Goal: Task Accomplishment & Management: Use online tool/utility

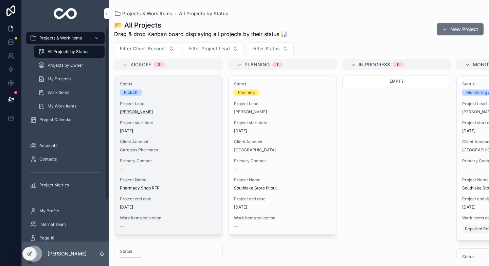
click at [137, 113] on span "[PERSON_NAME]" at bounding box center [136, 111] width 33 height 5
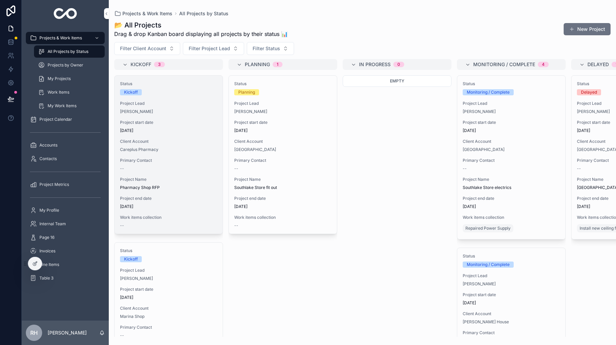
click at [190, 80] on div "Status Kickoff Project Lead Kim Moore Project start date 09/03/2023 Client Acco…" at bounding box center [168, 155] width 108 height 158
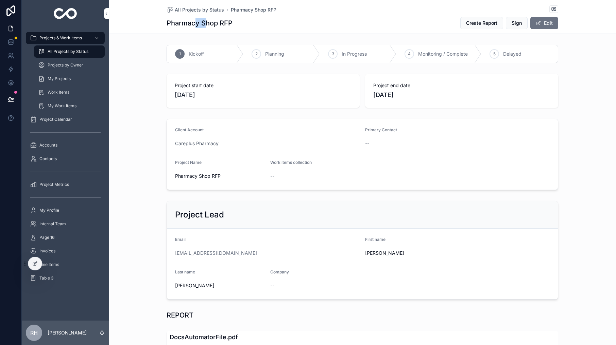
click at [205, 23] on h1 "Pharmacy Shop RFP" at bounding box center [199, 23] width 66 height 10
click at [16, 43] on link at bounding box center [10, 42] width 21 height 14
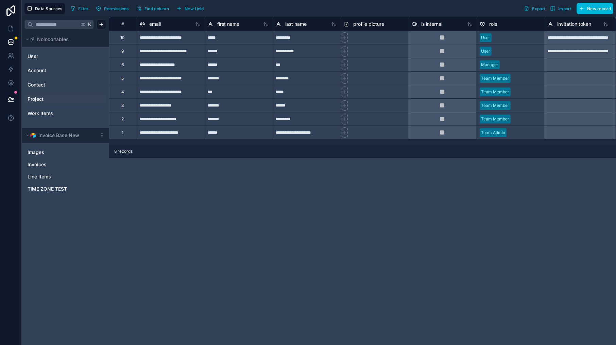
click at [46, 101] on link "Project" at bounding box center [55, 99] width 55 height 7
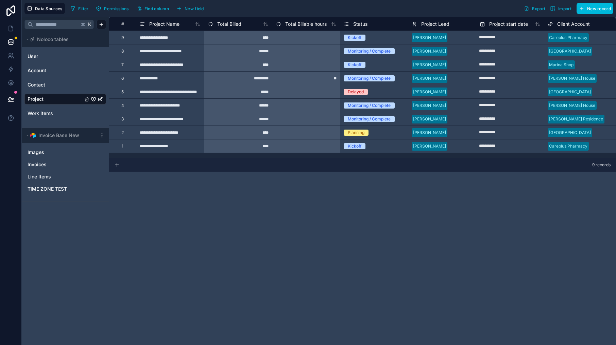
click at [190, 148] on div "**********" at bounding box center [170, 146] width 68 height 14
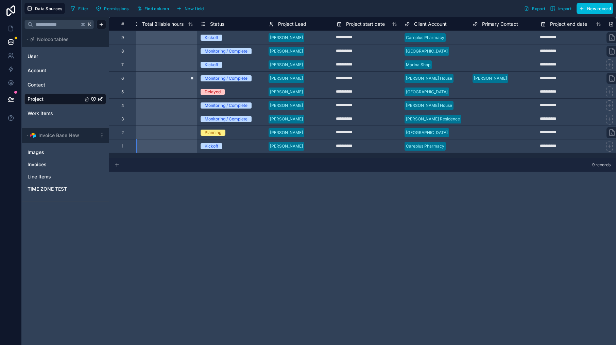
scroll to position [0, 408]
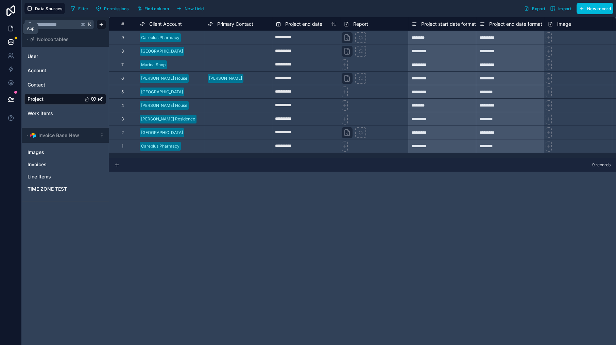
click at [14, 29] on icon at bounding box center [10, 28] width 7 height 7
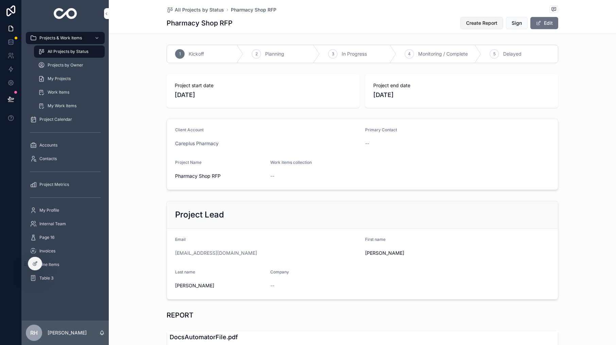
click at [480, 24] on span "Create Report" at bounding box center [481, 23] width 31 height 7
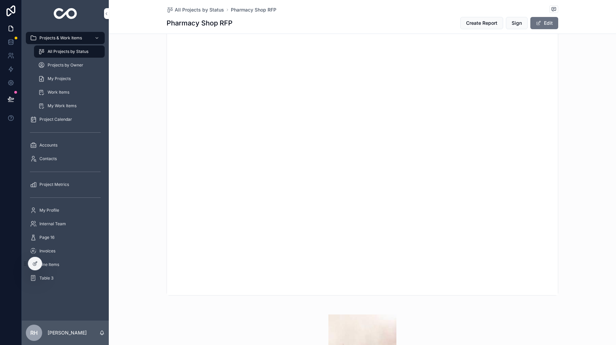
scroll to position [276, 0]
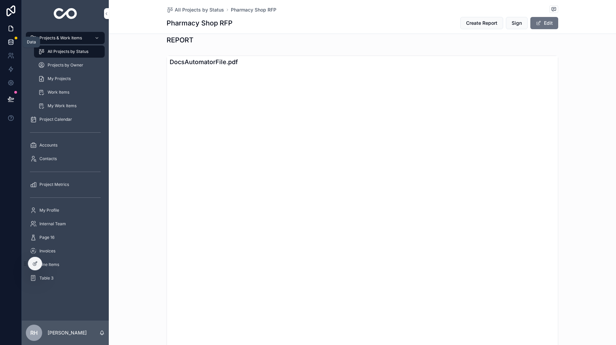
click at [6, 41] on link at bounding box center [10, 42] width 21 height 14
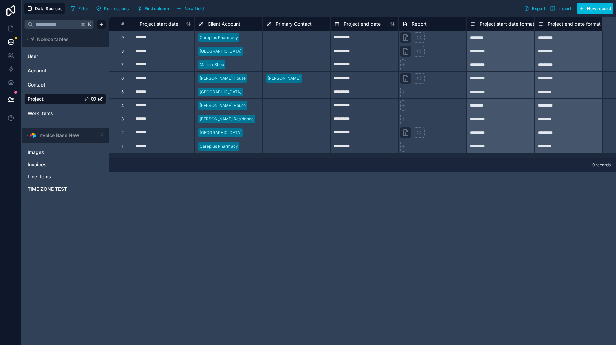
scroll to position [0, 394]
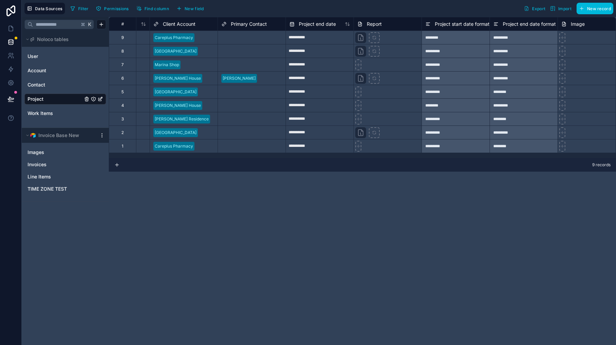
click at [369, 204] on div "**********" at bounding box center [362, 181] width 507 height 329
click at [372, 184] on div "**********" at bounding box center [362, 181] width 507 height 329
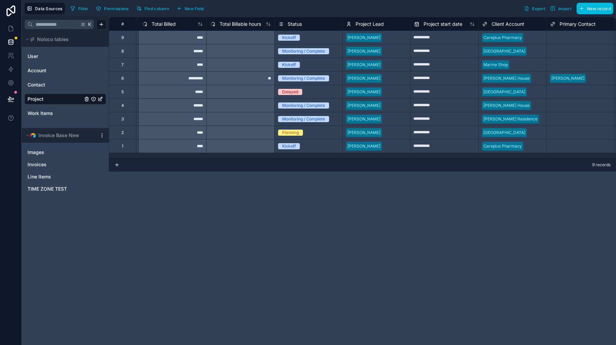
scroll to position [0, 489]
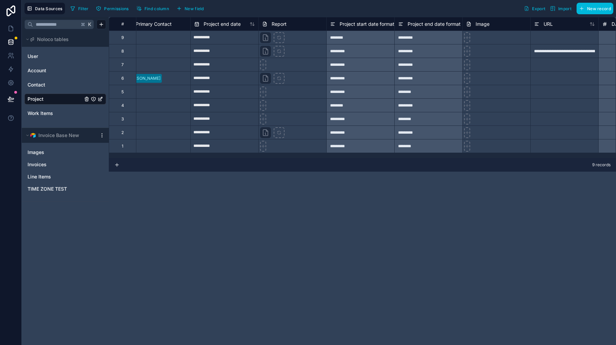
click at [307, 147] on div at bounding box center [292, 146] width 68 height 14
drag, startPoint x: 296, startPoint y: 191, endPoint x: 289, endPoint y: 187, distance: 7.6
click at [296, 190] on div "**********" at bounding box center [362, 181] width 507 height 329
click at [59, 87] on link "Contact" at bounding box center [55, 85] width 55 height 7
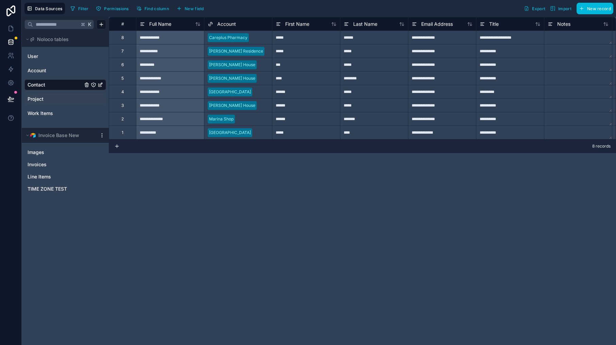
click at [56, 100] on link "Project" at bounding box center [55, 99] width 55 height 7
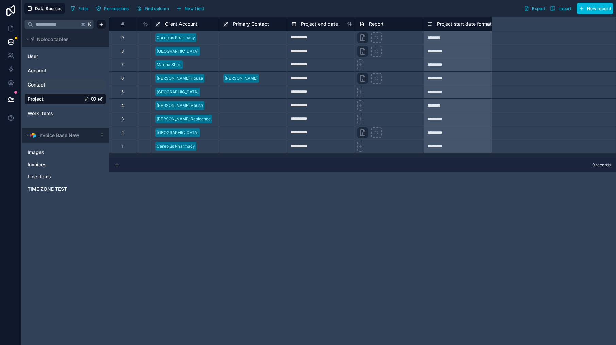
scroll to position [0, 394]
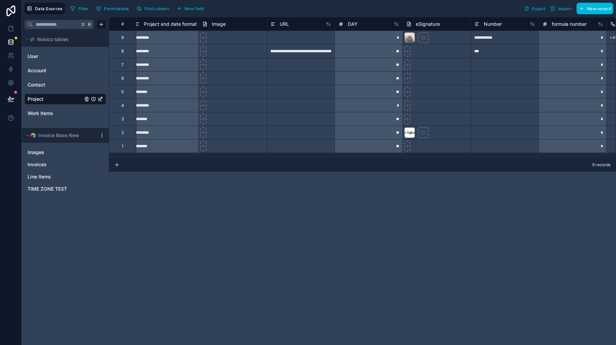
scroll to position [0, 852]
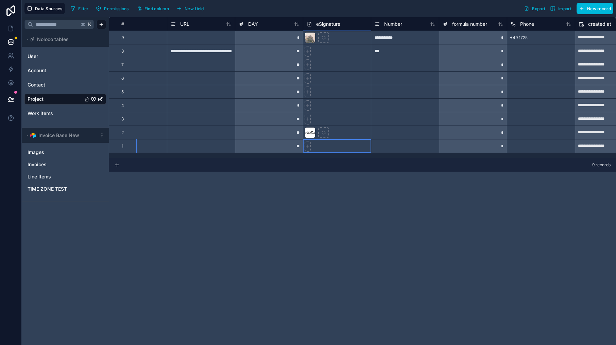
click at [323, 149] on div at bounding box center [337, 146] width 68 height 14
click at [11, 71] on icon at bounding box center [11, 69] width 4 height 5
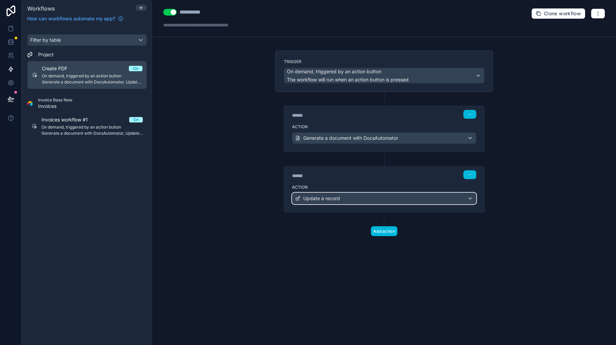
click at [323, 197] on span "Update a record" at bounding box center [321, 198] width 37 height 7
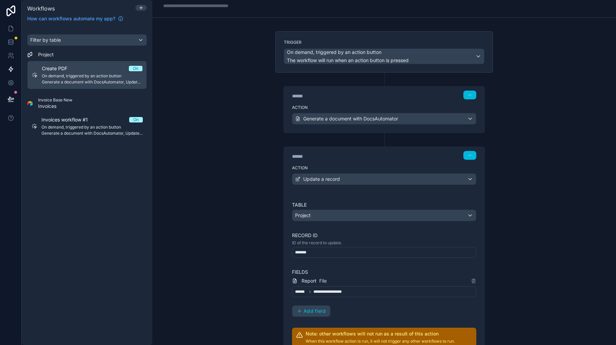
scroll to position [52, 0]
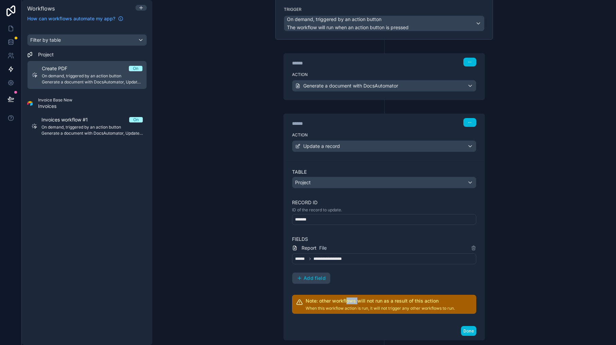
drag, startPoint x: 344, startPoint y: 302, endPoint x: 355, endPoint y: 302, distance: 10.9
click at [355, 302] on h2 "Note: other workflows will not run as a result of this action" at bounding box center [379, 301] width 149 height 7
drag, startPoint x: 355, startPoint y: 302, endPoint x: 347, endPoint y: 287, distance: 16.7
click at [355, 302] on h2 "Note: other workflows will not run as a result of this action" at bounding box center [379, 301] width 149 height 7
click at [304, 249] on span "Report" at bounding box center [308, 248] width 15 height 7
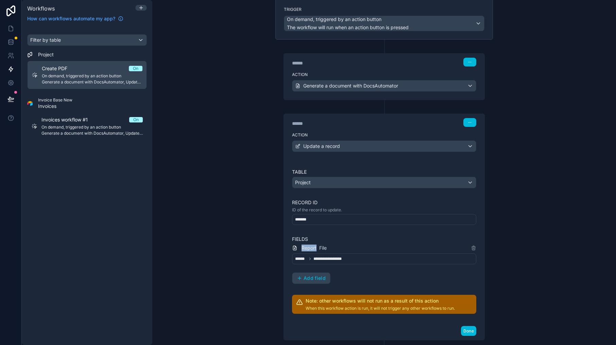
click at [304, 249] on span "Report" at bounding box center [308, 248] width 15 height 7
click at [345, 260] on span "**********" at bounding box center [331, 258] width 36 height 5
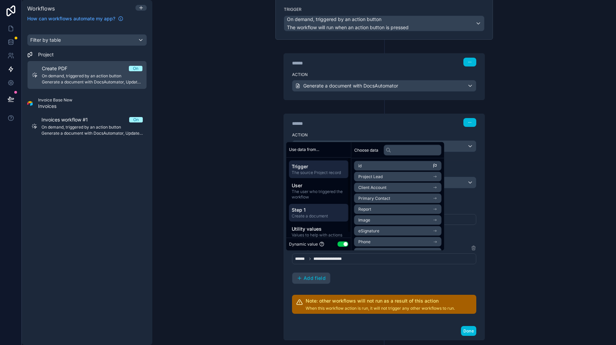
click at [313, 213] on span "Step 1" at bounding box center [318, 210] width 54 height 7
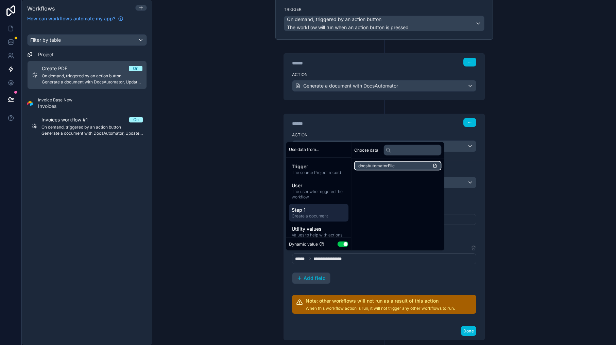
click at [388, 163] on span "docsAutomatorFile" at bounding box center [376, 165] width 36 height 5
click at [435, 316] on div "**********" at bounding box center [384, 241] width 200 height 162
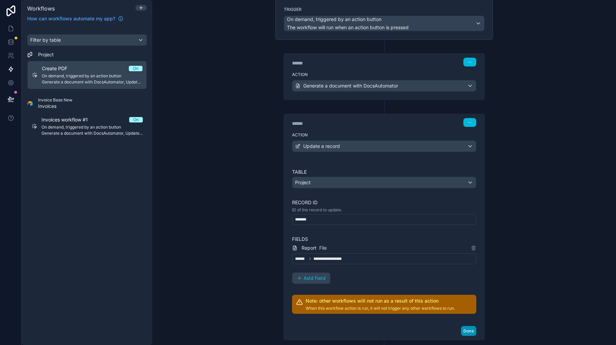
click at [468, 334] on button "Done" at bounding box center [468, 331] width 15 height 10
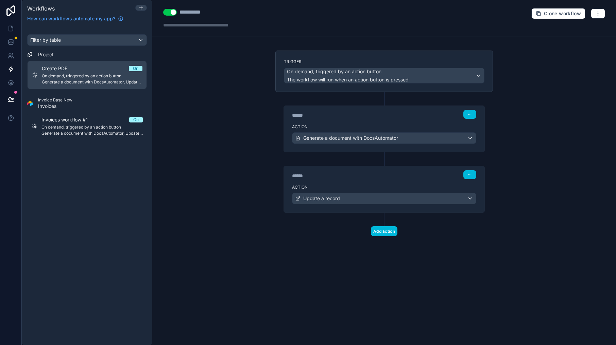
scroll to position [0, 0]
click at [173, 12] on button "Use setting" at bounding box center [170, 12] width 14 height 7
click at [171, 12] on button "Use setting" at bounding box center [170, 12] width 14 height 7
click at [464, 174] on button "button" at bounding box center [469, 175] width 13 height 9
drag, startPoint x: 474, startPoint y: 206, endPoint x: 474, endPoint y: 200, distance: 5.8
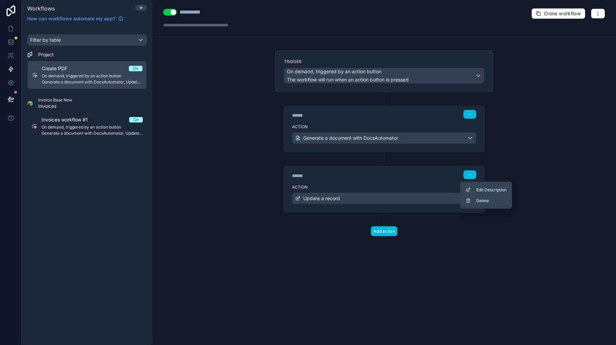
click at [474, 206] on button "Delete" at bounding box center [485, 201] width 47 height 11
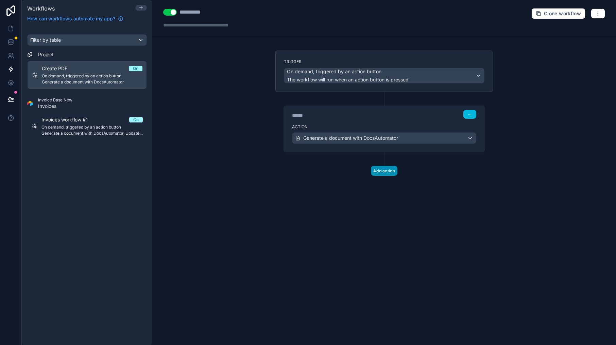
click at [388, 174] on button "Add action" at bounding box center [384, 171] width 26 height 10
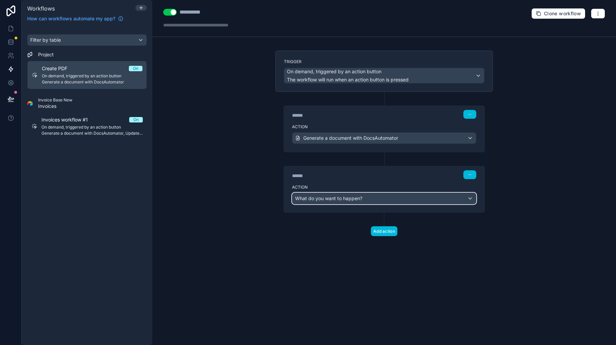
click at [376, 199] on div "What do you want to happen?" at bounding box center [383, 198] width 183 height 11
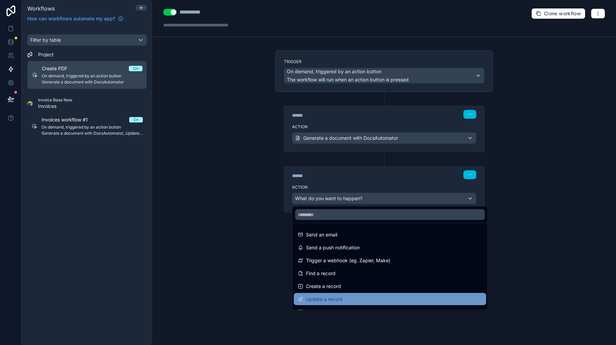
click at [335, 296] on span "Update a record" at bounding box center [324, 300] width 37 height 8
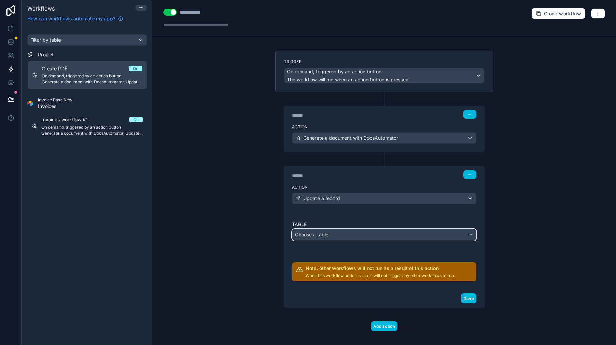
click at [328, 233] on div "Choose a table" at bounding box center [383, 235] width 183 height 11
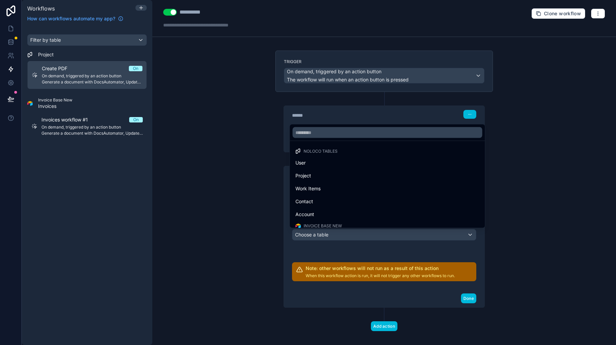
click at [305, 90] on div at bounding box center [308, 172] width 616 height 345
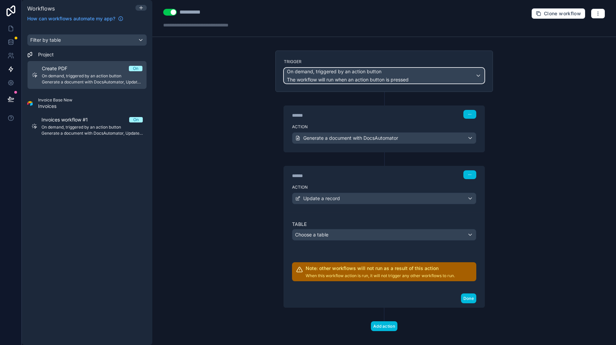
click at [312, 77] on span "The workflow will run when an action button is pressed" at bounding box center [348, 80] width 122 height 6
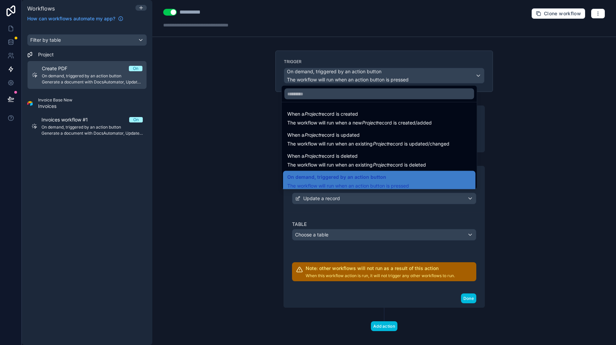
click at [317, 58] on div at bounding box center [308, 172] width 616 height 345
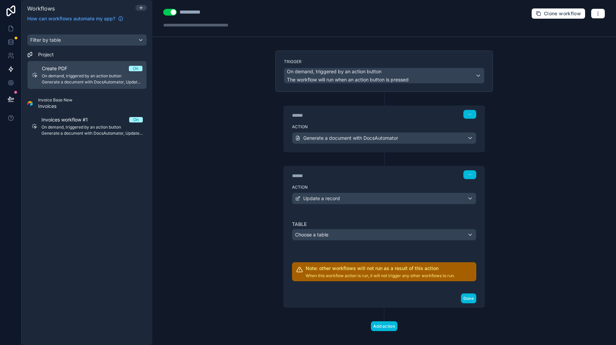
drag, startPoint x: 300, startPoint y: 95, endPoint x: 317, endPoint y: 152, distance: 59.2
click at [301, 95] on div "****** Step 1 Action Generate a document with DocsAutomator" at bounding box center [383, 122] width 217 height 60
click at [311, 238] on div "Choose a table" at bounding box center [383, 235] width 183 height 11
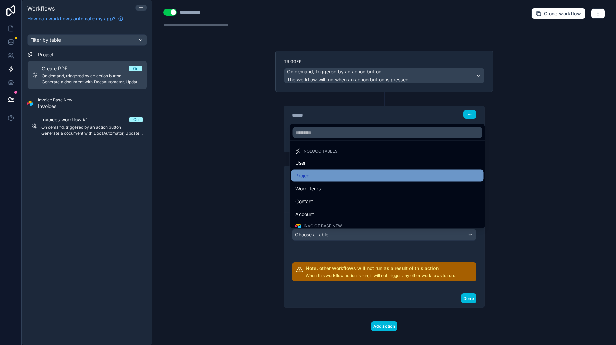
click at [330, 179] on div "Project" at bounding box center [387, 176] width 184 height 8
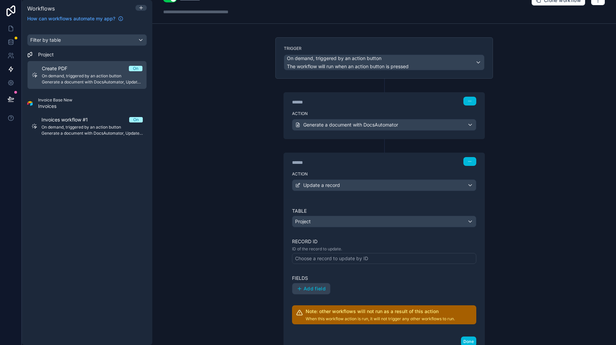
scroll to position [42, 0]
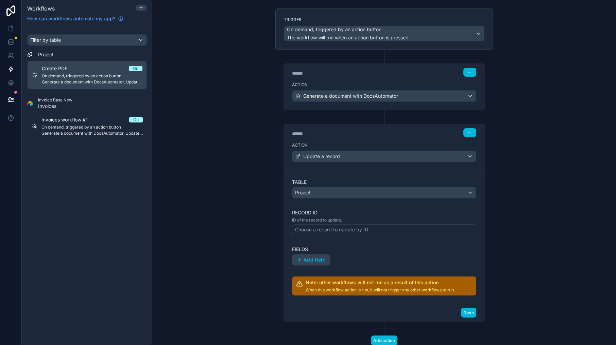
click at [320, 231] on div "Choose a record to update by ID" at bounding box center [331, 230] width 73 height 7
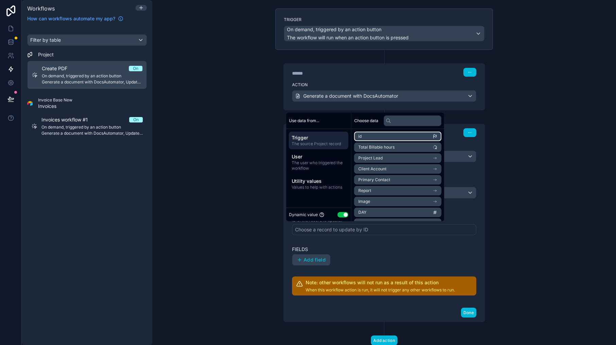
click at [378, 138] on li "id" at bounding box center [397, 137] width 87 height 10
click at [387, 140] on li "id" at bounding box center [397, 137] width 87 height 10
click at [378, 134] on li "id" at bounding box center [397, 137] width 87 height 10
click at [386, 137] on li "id" at bounding box center [397, 137] width 87 height 10
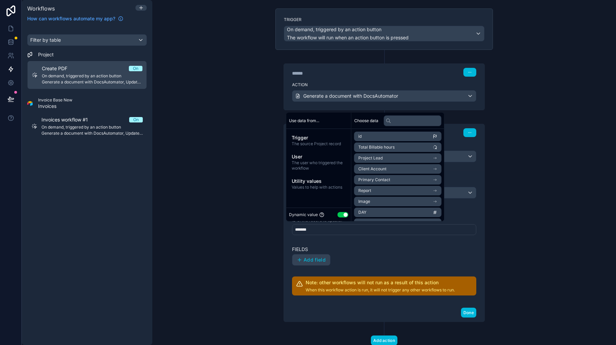
drag, startPoint x: 363, startPoint y: 244, endPoint x: 364, endPoint y: 228, distance: 16.0
click at [363, 244] on div "Table Project Record ID ID of the record to update. ******* Fields Add field No…" at bounding box center [384, 237] width 184 height 117
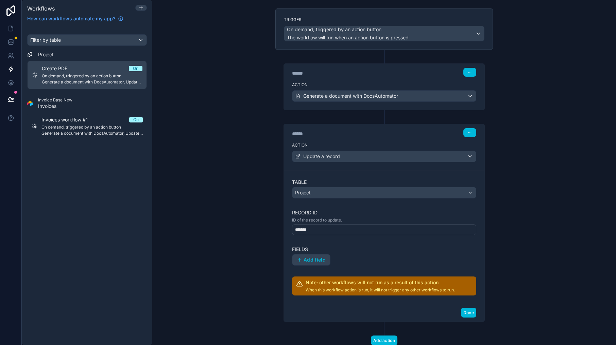
click at [328, 227] on div "*******" at bounding box center [384, 230] width 184 height 11
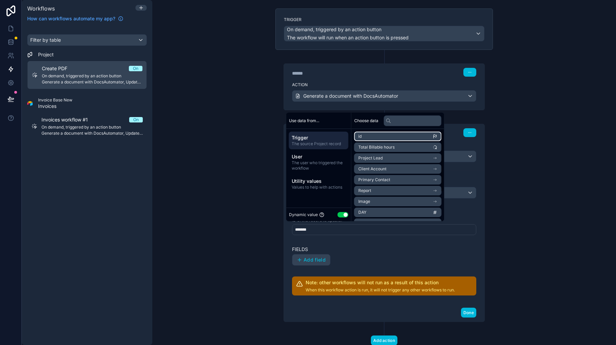
click at [393, 132] on li "id" at bounding box center [397, 137] width 87 height 10
click at [437, 136] on icon "scrollable content" at bounding box center [434, 136] width 5 height 5
click at [427, 137] on li "id" at bounding box center [397, 137] width 87 height 10
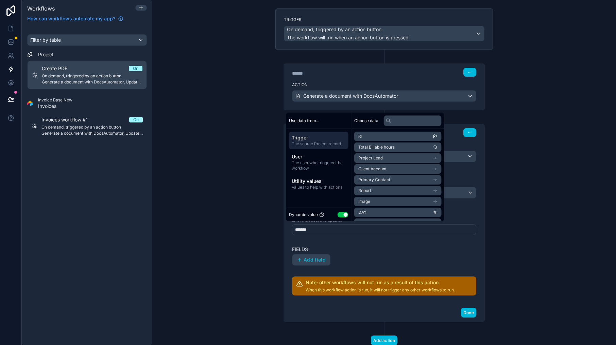
click at [303, 138] on span "Trigger" at bounding box center [318, 138] width 54 height 7
click at [373, 132] on li "id" at bounding box center [397, 137] width 87 height 10
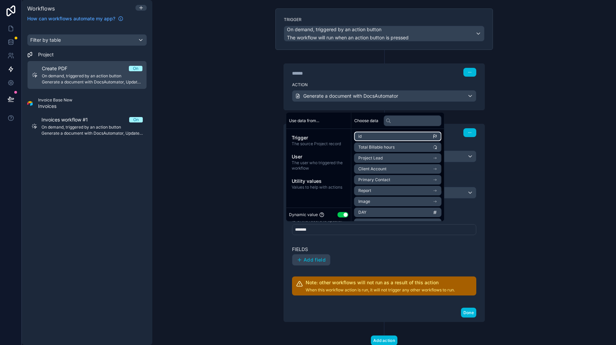
click at [372, 133] on li "id" at bounding box center [397, 137] width 87 height 10
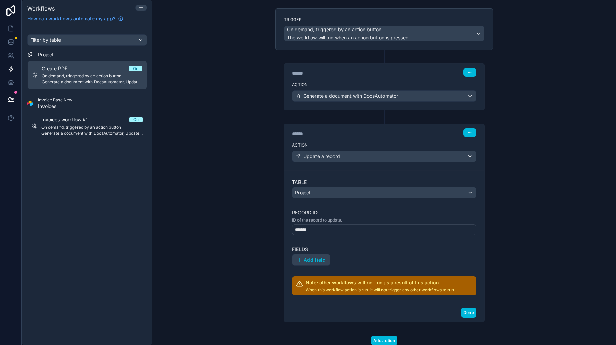
click at [353, 267] on div "Table Project Record ID ID of the record to update. ******* Fields Add field No…" at bounding box center [384, 237] width 184 height 117
click at [317, 197] on div "Project" at bounding box center [383, 193] width 183 height 11
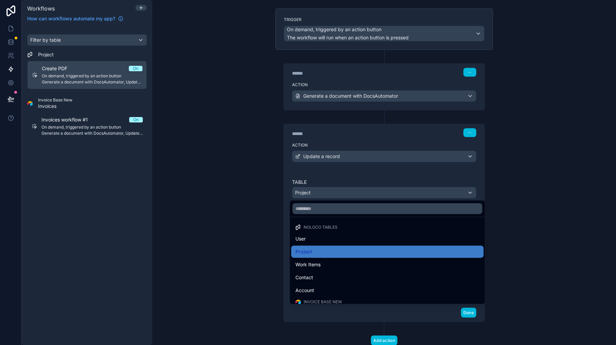
drag, startPoint x: 312, startPoint y: 243, endPoint x: 316, endPoint y: 227, distance: 16.7
click at [312, 243] on div "User" at bounding box center [387, 239] width 184 height 8
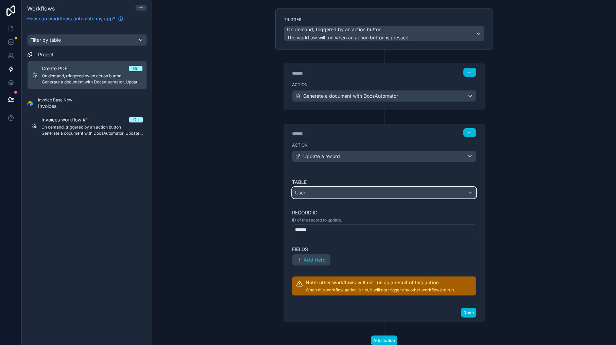
click at [317, 196] on div "User" at bounding box center [383, 193] width 183 height 11
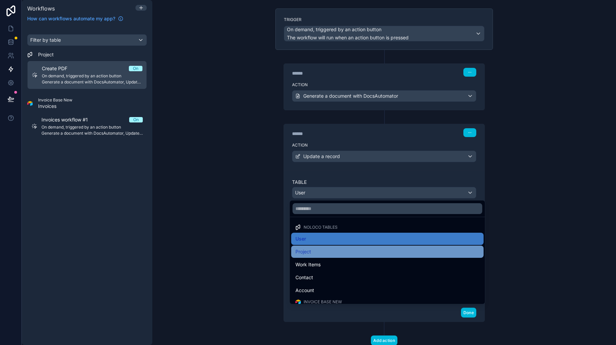
click at [312, 256] on div "Project" at bounding box center [387, 252] width 192 height 12
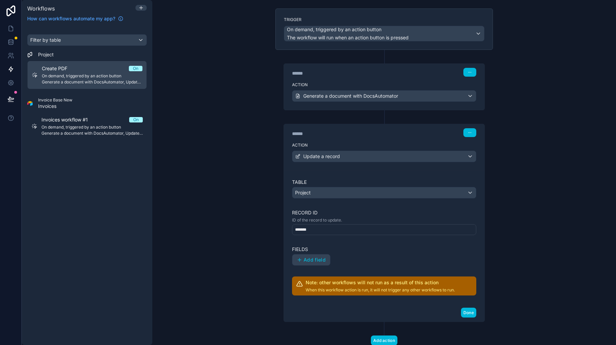
click at [315, 230] on div "*******" at bounding box center [384, 230] width 184 height 11
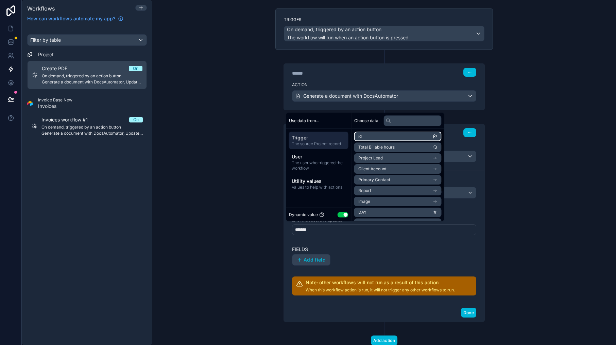
click at [366, 136] on li "id" at bounding box center [397, 137] width 87 height 10
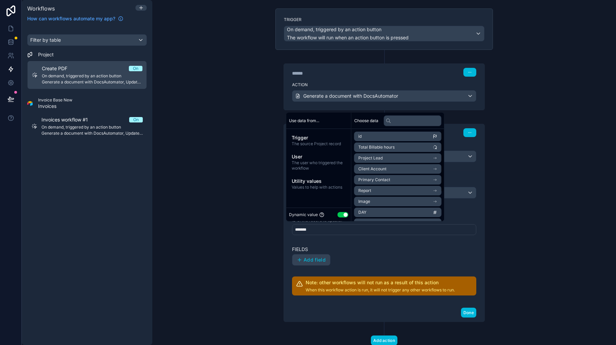
click at [239, 191] on div "**********" at bounding box center [383, 172] width 463 height 345
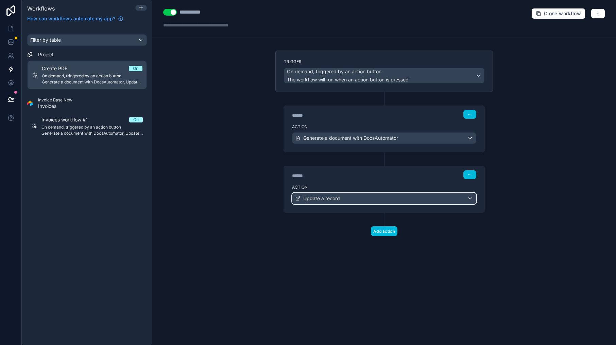
click at [329, 201] on span "Update a record" at bounding box center [321, 198] width 37 height 7
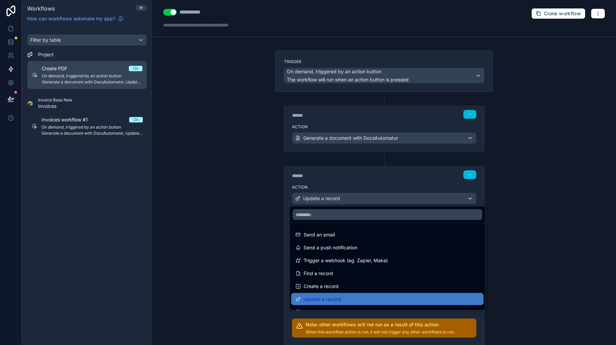
click at [356, 180] on div at bounding box center [308, 172] width 616 height 345
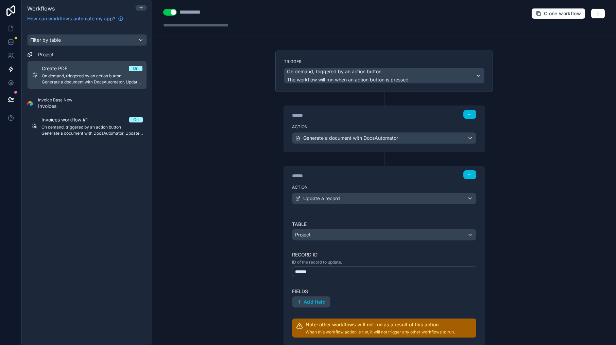
click at [319, 270] on div "*******" at bounding box center [384, 272] width 184 height 11
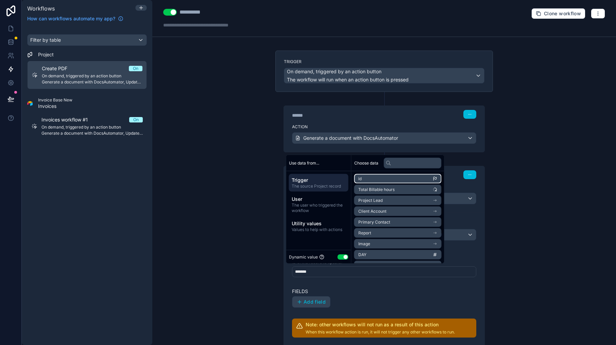
click at [368, 180] on li "id" at bounding box center [397, 179] width 87 height 10
click at [366, 179] on li "id" at bounding box center [397, 179] width 87 height 10
click at [307, 238] on div "Trigger The source Project record User The user who triggered the workflow Util…" at bounding box center [318, 205] width 65 height 67
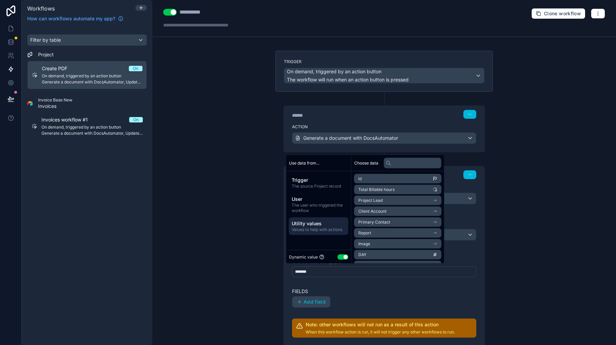
click at [307, 233] on div "Utility values Values to help with actions" at bounding box center [318, 227] width 59 height 18
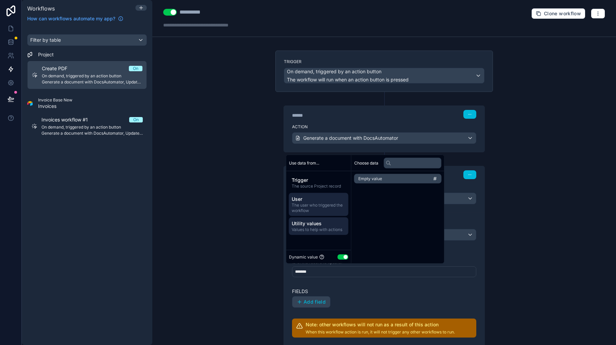
click at [318, 209] on span "The user who triggered the workflow" at bounding box center [318, 208] width 54 height 11
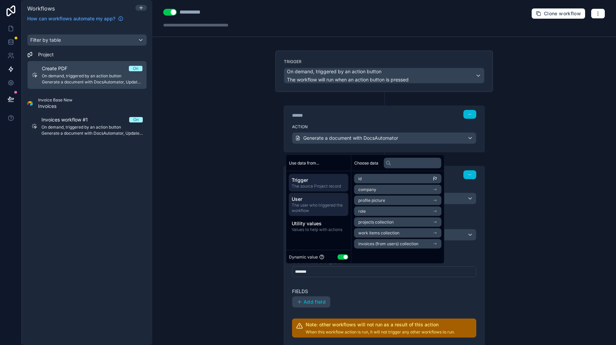
click at [323, 182] on span "Trigger" at bounding box center [318, 180] width 54 height 7
click at [334, 207] on span "The user who triggered the workflow" at bounding box center [318, 208] width 54 height 11
click at [326, 232] on div "Utility values Values to help with actions" at bounding box center [318, 227] width 59 height 18
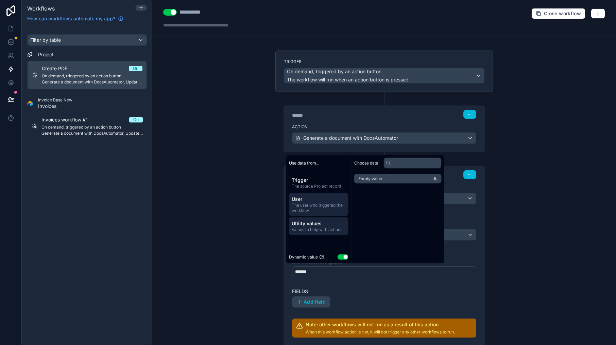
click at [329, 209] on span "The user who triggered the workflow" at bounding box center [318, 208] width 54 height 11
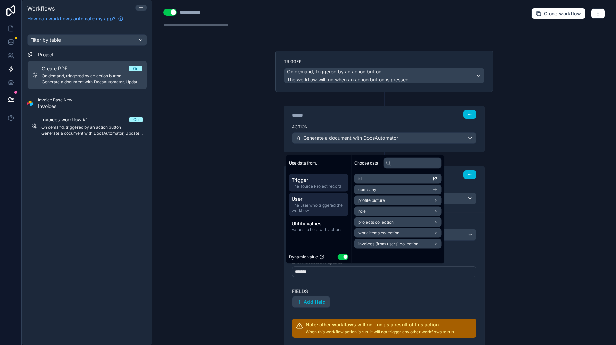
click at [326, 191] on div "Trigger The source Project record" at bounding box center [318, 183] width 59 height 18
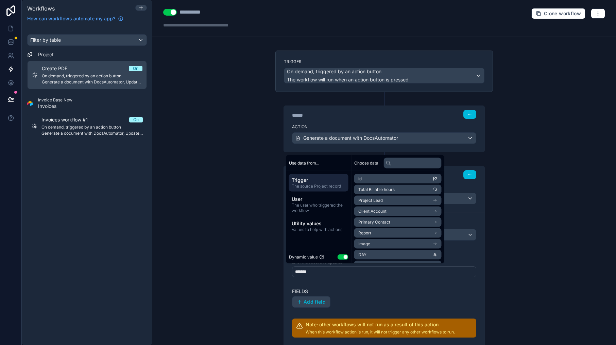
click at [340, 255] on button "Use setting" at bounding box center [342, 256] width 11 height 5
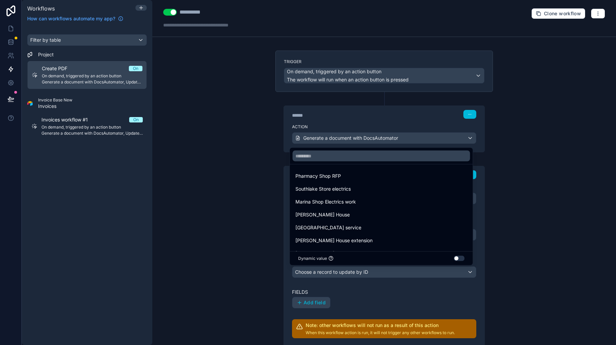
click at [392, 296] on div at bounding box center [308, 172] width 616 height 345
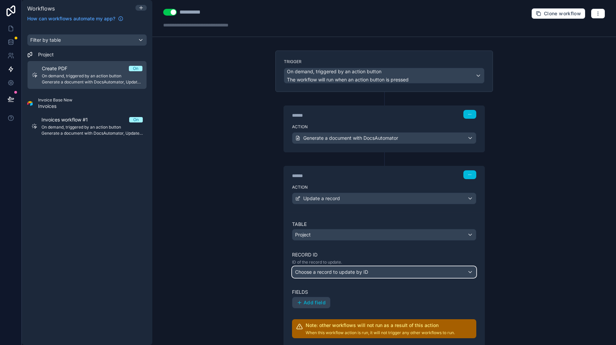
click at [424, 269] on div "Choose a record to update by ID" at bounding box center [383, 272] width 183 height 11
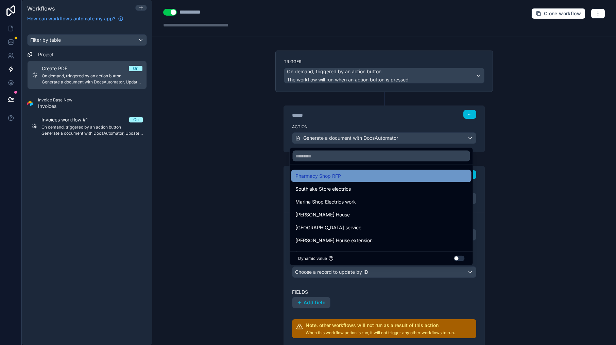
click at [326, 177] on span "Pharmacy Shop RFP" at bounding box center [318, 176] width 46 height 8
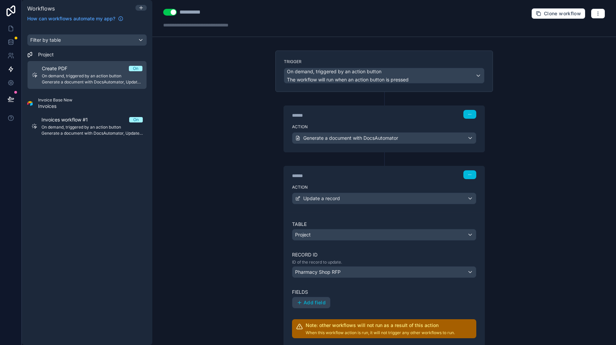
click at [345, 286] on div "Table Project Record ID ID of the record to update. Pharmacy Shop RFP Fields Ad…" at bounding box center [384, 280] width 184 height 118
click at [350, 272] on div "Pharmacy Shop RFP" at bounding box center [383, 272] width 183 height 11
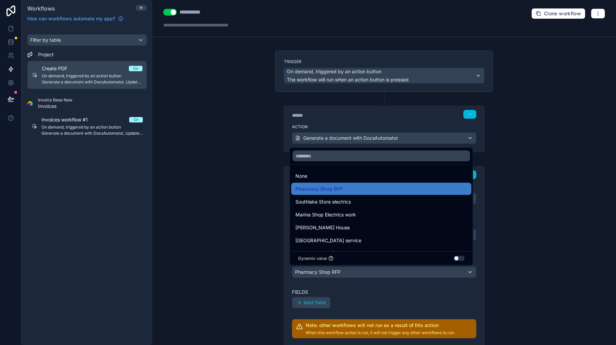
click at [461, 259] on button "Use setting" at bounding box center [459, 258] width 11 height 5
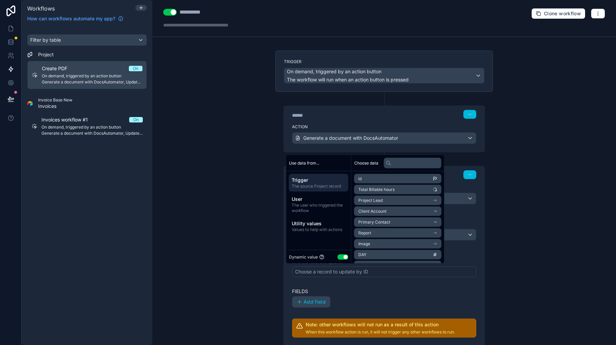
click at [365, 275] on div "Choose a record to update by ID" at bounding box center [384, 272] width 184 height 11
click at [333, 182] on span "Trigger" at bounding box center [318, 180] width 54 height 7
click at [359, 179] on span "id" at bounding box center [359, 178] width 3 height 5
click at [342, 295] on div "Fields Add field" at bounding box center [384, 298] width 184 height 20
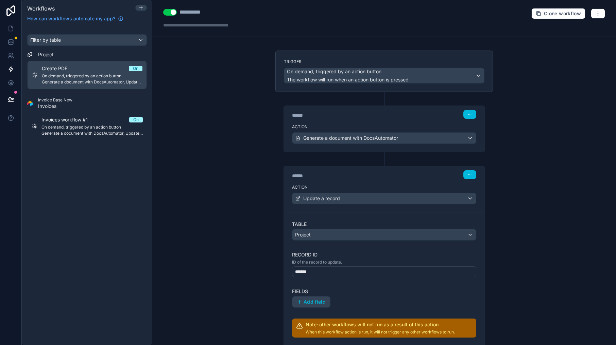
click at [318, 275] on div "*******" at bounding box center [384, 272] width 184 height 11
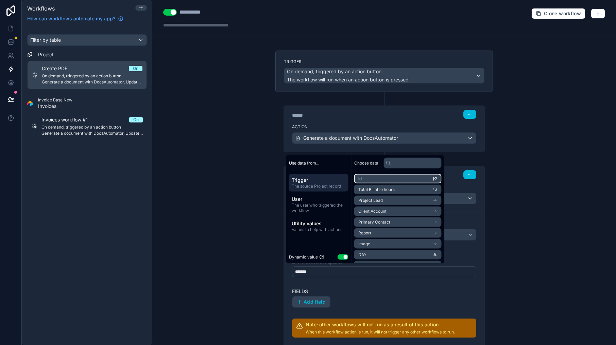
click at [370, 179] on li "id" at bounding box center [397, 179] width 87 height 10
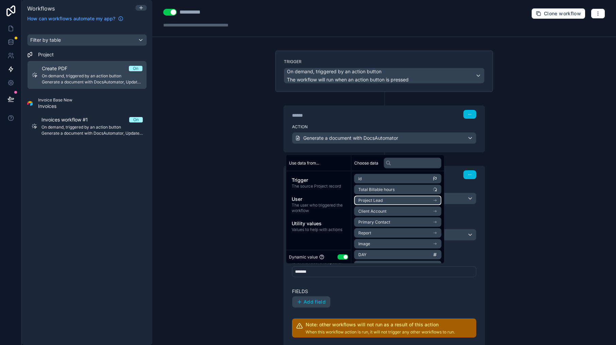
click at [378, 203] on li "Project Lead" at bounding box center [397, 201] width 87 height 10
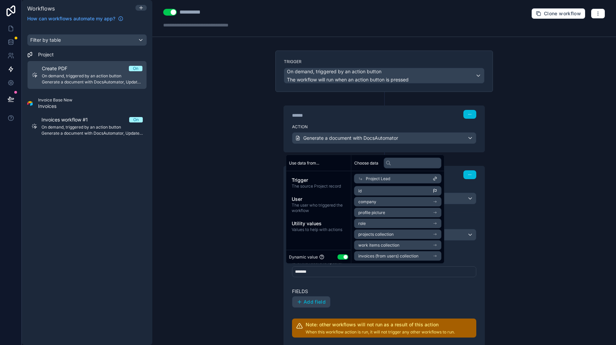
click at [378, 187] on li "id" at bounding box center [397, 192] width 87 height 10
click at [314, 178] on span "Trigger" at bounding box center [318, 180] width 54 height 7
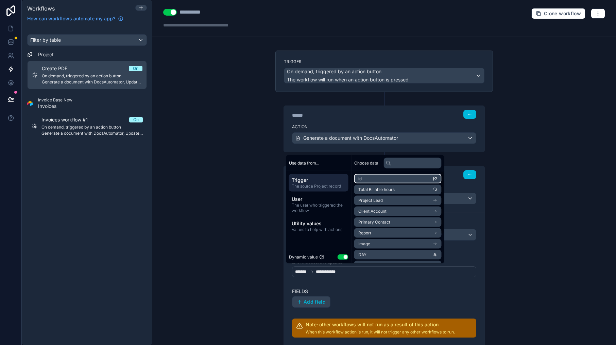
click at [370, 178] on li "id" at bounding box center [397, 179] width 87 height 10
click at [365, 307] on div "Add field" at bounding box center [384, 303] width 184 height 12
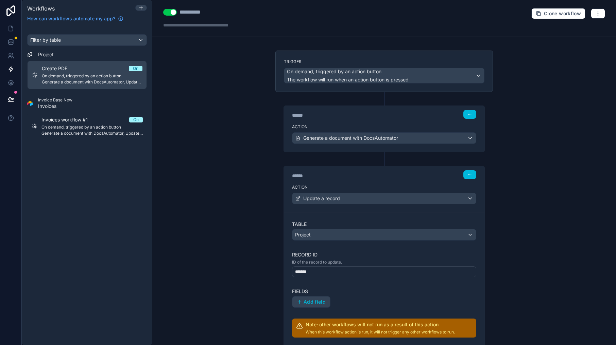
click at [316, 306] on button "Add field" at bounding box center [311, 302] width 38 height 11
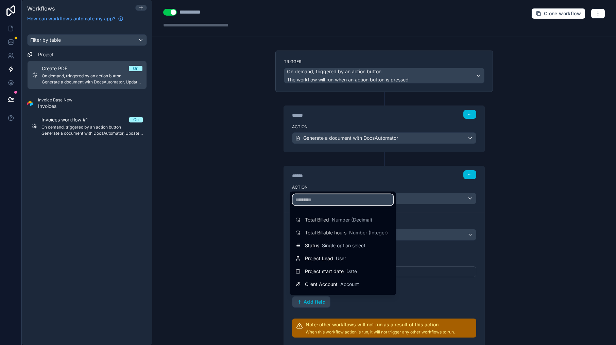
click at [320, 199] on input "text" at bounding box center [343, 200] width 101 height 11
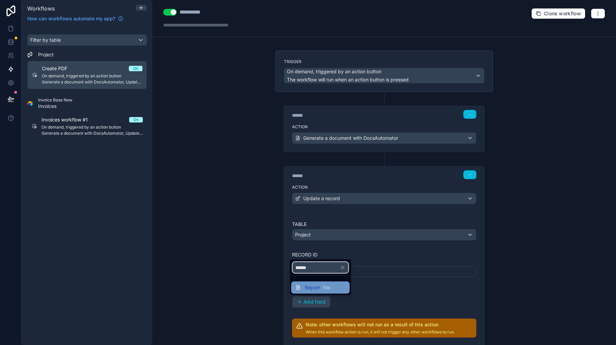
type input "******"
click at [324, 286] on span "File" at bounding box center [325, 288] width 7 height 7
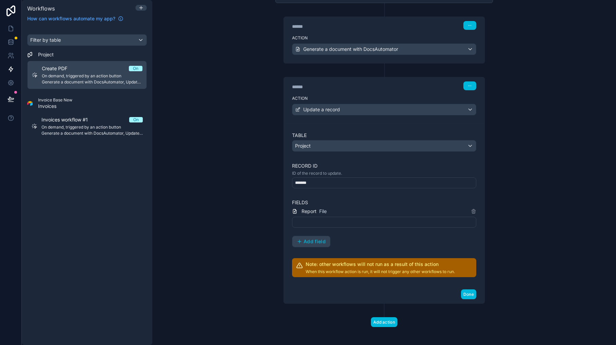
scroll to position [92, 0]
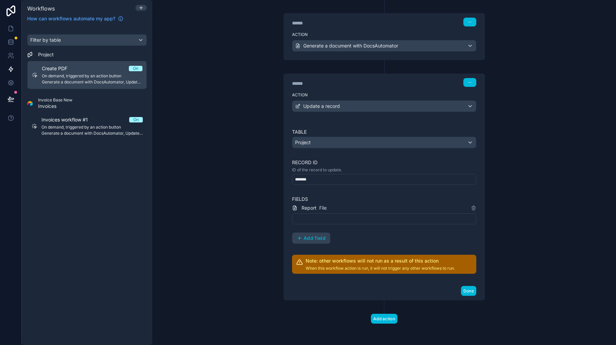
click at [319, 217] on div at bounding box center [384, 219] width 184 height 11
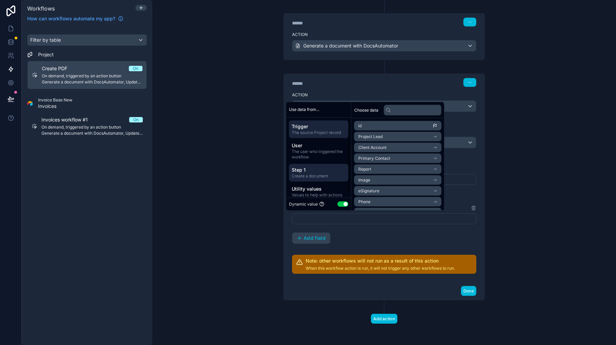
click at [310, 178] on span "Create a document" at bounding box center [318, 175] width 54 height 5
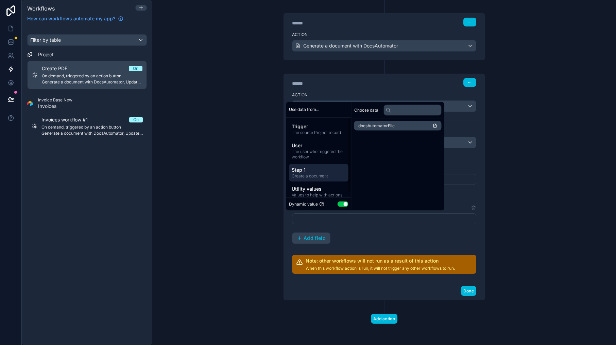
click at [388, 128] on li "docsAutomatorFile" at bounding box center [397, 126] width 87 height 10
click at [416, 241] on div "**********" at bounding box center [384, 224] width 184 height 40
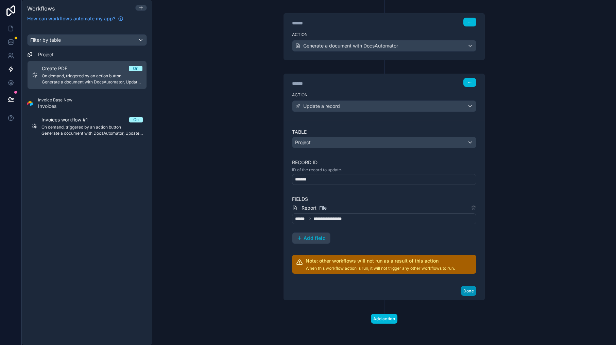
click at [467, 291] on button "Done" at bounding box center [468, 291] width 15 height 10
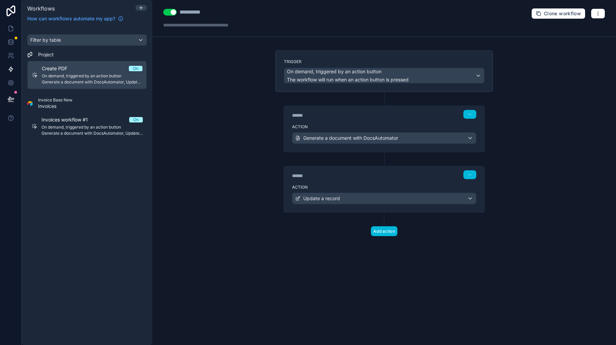
click at [166, 14] on button "Use setting" at bounding box center [170, 12] width 14 height 7
click at [167, 12] on button "Use setting" at bounding box center [170, 12] width 14 height 7
click at [11, 45] on icon at bounding box center [10, 43] width 4 height 3
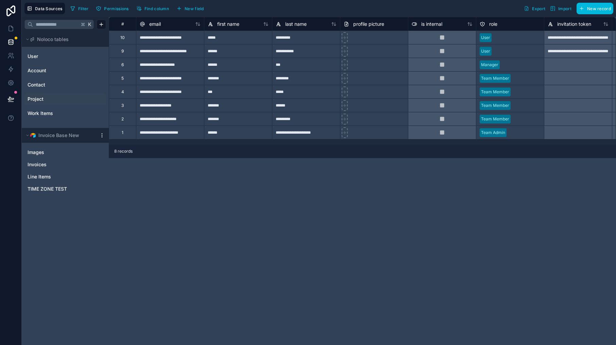
click at [55, 98] on link "Project" at bounding box center [55, 99] width 55 height 7
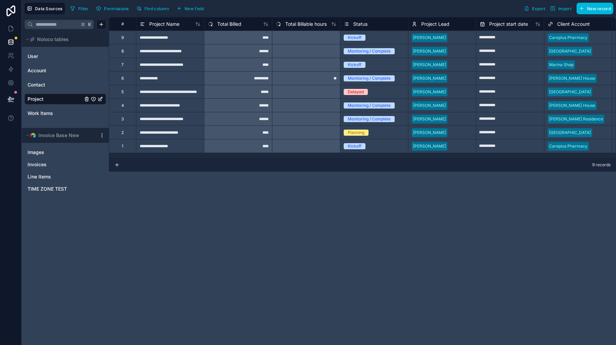
click at [169, 148] on div "**********" at bounding box center [170, 146] width 68 height 14
click at [13, 28] on icon at bounding box center [10, 28] width 7 height 7
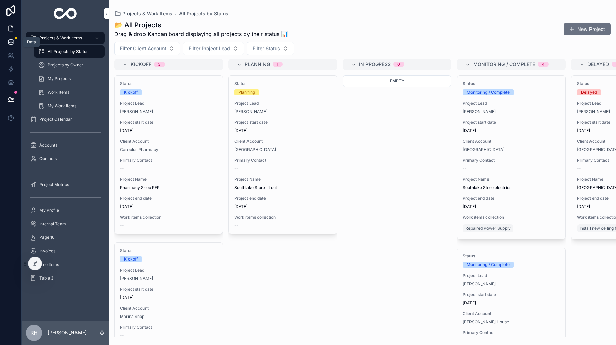
click at [11, 43] on icon at bounding box center [10, 42] width 7 height 7
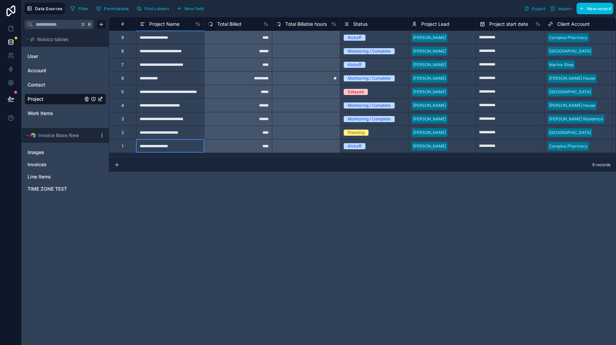
click at [168, 145] on div "**********" at bounding box center [170, 146] width 68 height 14
click at [170, 36] on div "**********" at bounding box center [170, 38] width 68 height 14
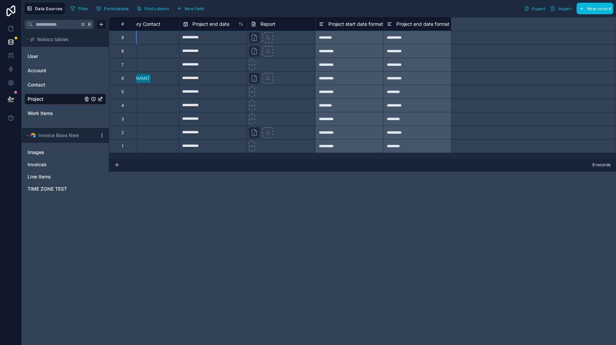
scroll to position [0, 516]
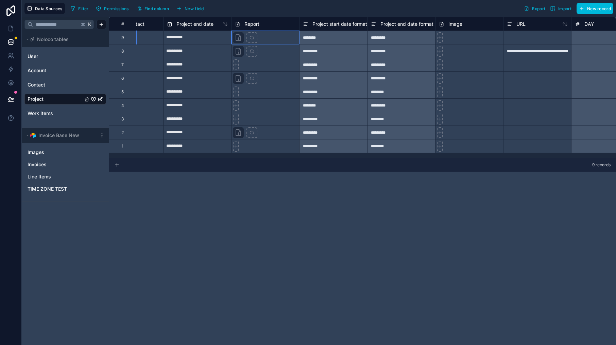
click at [244, 40] on div at bounding box center [245, 37] width 24 height 11
click at [241, 39] on icon at bounding box center [238, 38] width 5 height 6
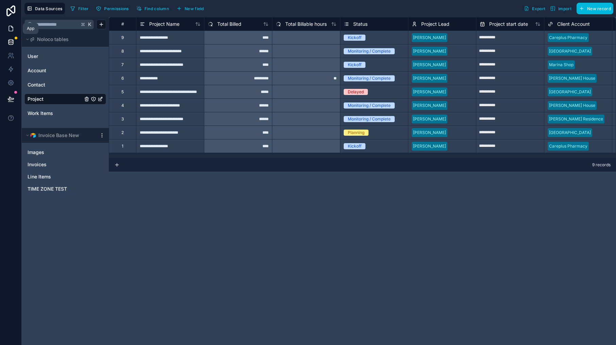
click at [8, 34] on link at bounding box center [10, 29] width 21 height 14
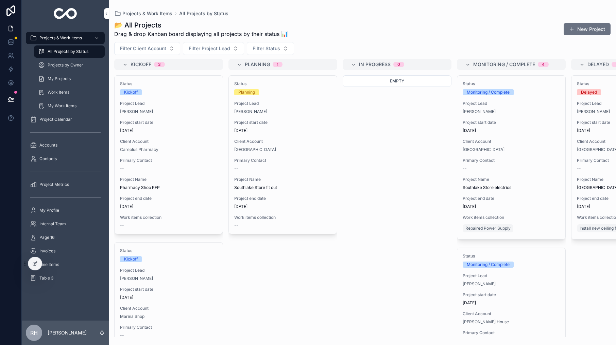
click at [343, 37] on div "📂 All Projects Drag & drop Kanban board displaying all projects by their status…" at bounding box center [362, 29] width 496 height 18
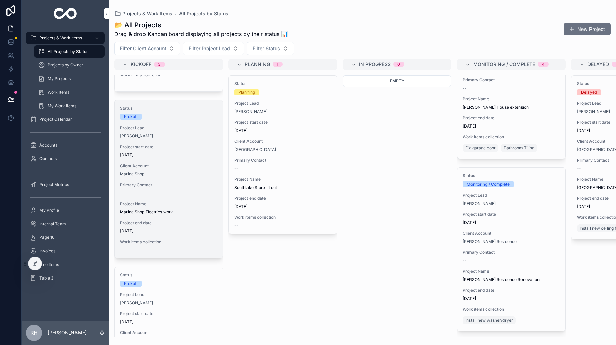
scroll to position [242, 0]
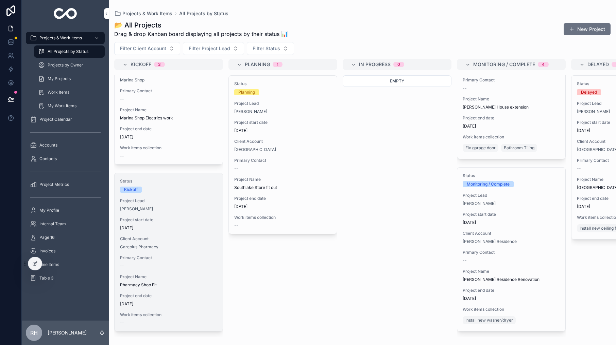
click at [181, 248] on div "Status Kickoff Project Lead [PERSON_NAME] Project start date [DATE] Client Acco…" at bounding box center [168, 252] width 108 height 158
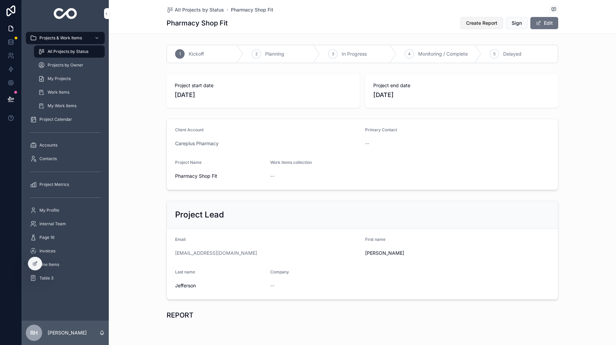
click at [480, 26] on span "Create Report" at bounding box center [481, 23] width 31 height 7
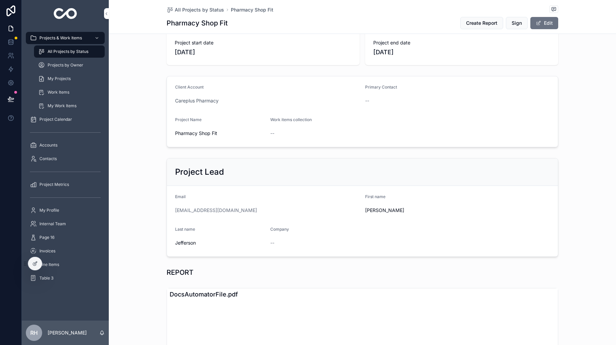
click at [361, 187] on form "Email [EMAIL_ADDRESS][DOMAIN_NAME] First name [PERSON_NAME] Last name [PERSON_N…" at bounding box center [362, 221] width 391 height 71
click at [5, 40] on link at bounding box center [10, 42] width 21 height 14
